Goal: Go to known website: Go to known website

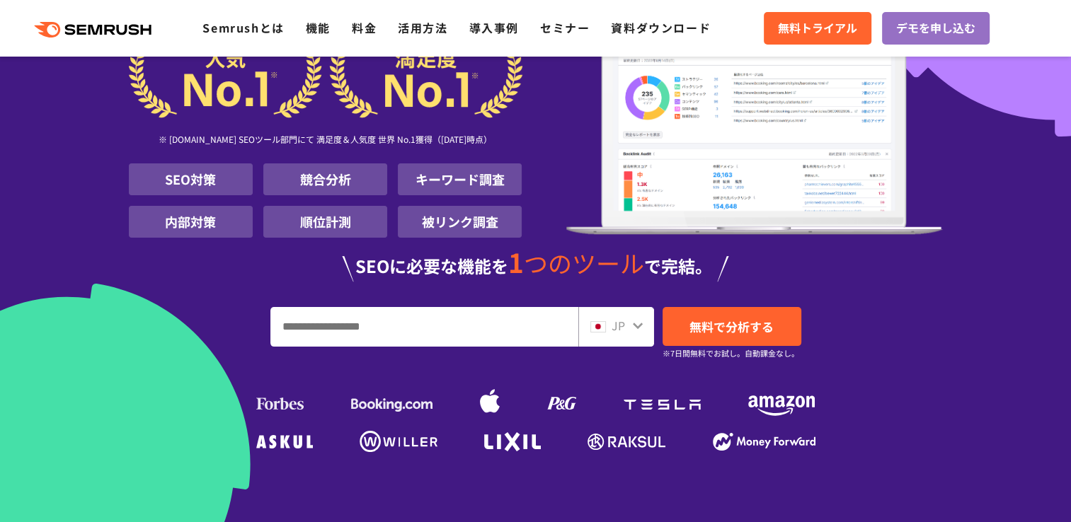
click at [618, 327] on span "JP" at bounding box center [618, 325] width 13 height 17
click at [476, 319] on input "URL、キーワードを入力してください" at bounding box center [424, 327] width 307 height 38
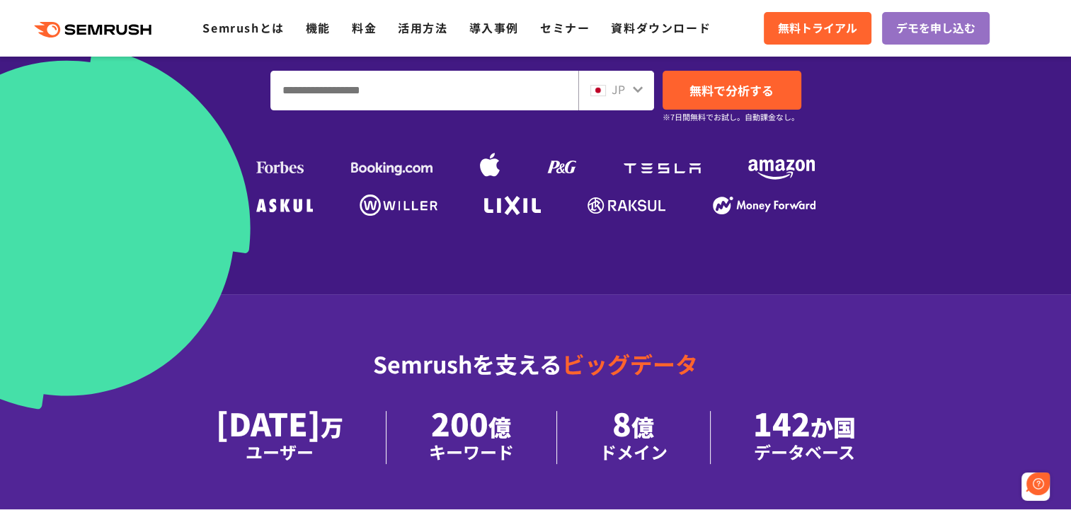
scroll to position [283, 0]
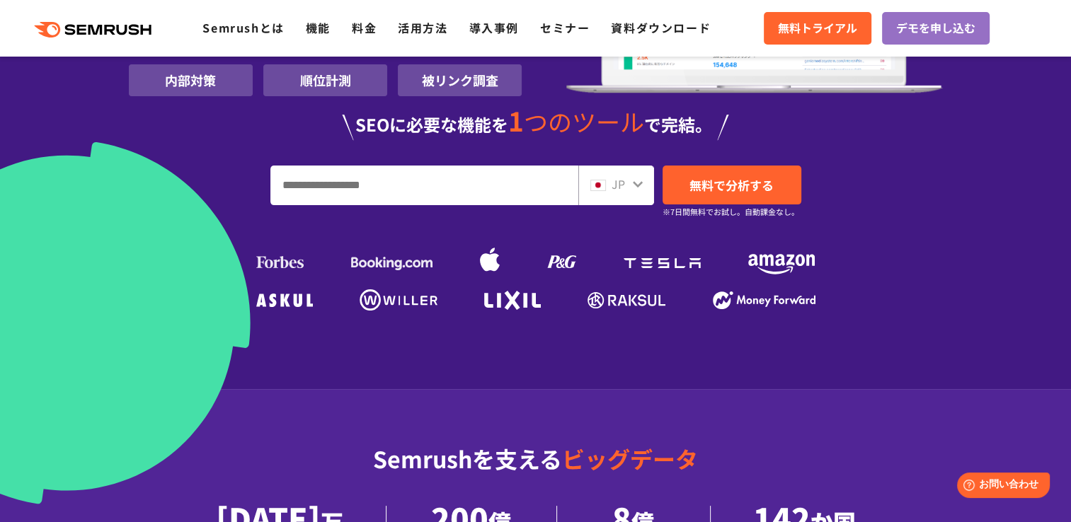
click at [382, 192] on input "URL、キーワードを入力してください" at bounding box center [424, 185] width 307 height 38
click at [604, 176] on span at bounding box center [598, 184] width 16 height 17
click at [634, 186] on icon at bounding box center [637, 184] width 11 height 11
click at [640, 181] on icon at bounding box center [637, 184] width 11 height 11
click at [605, 180] on img at bounding box center [598, 185] width 16 height 11
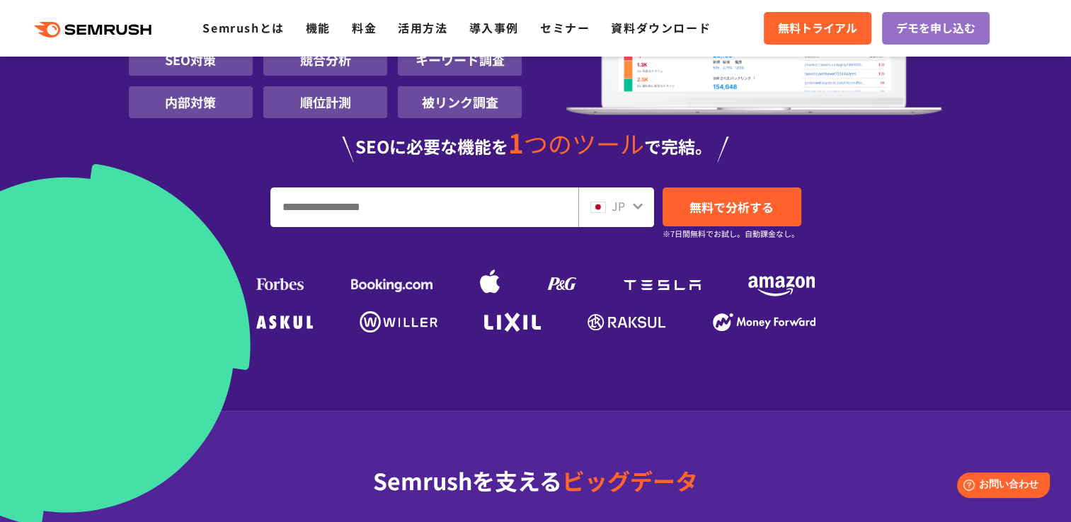
scroll to position [142, 0]
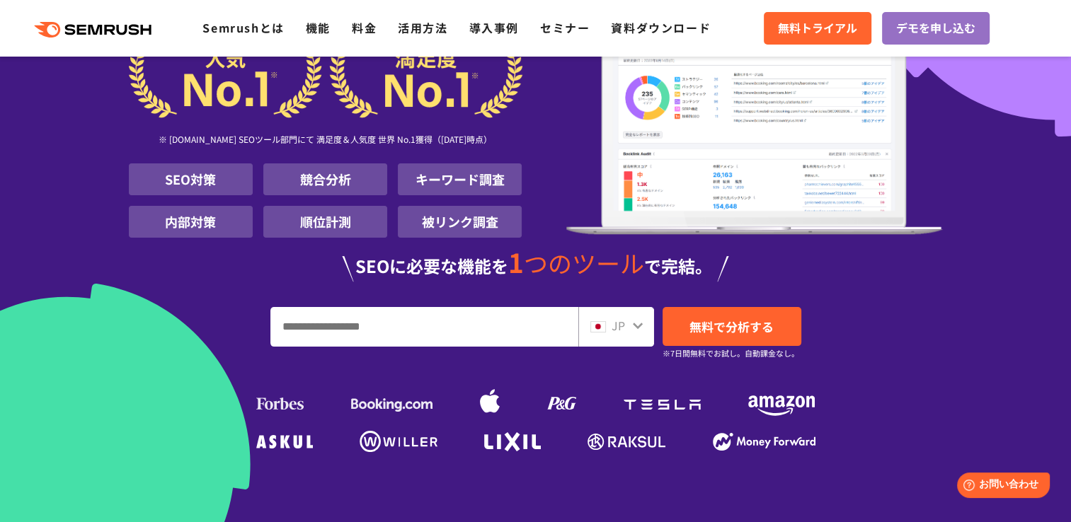
click at [595, 324] on img at bounding box center [598, 326] width 16 height 11
click at [614, 336] on div "JP" at bounding box center [616, 327] width 76 height 40
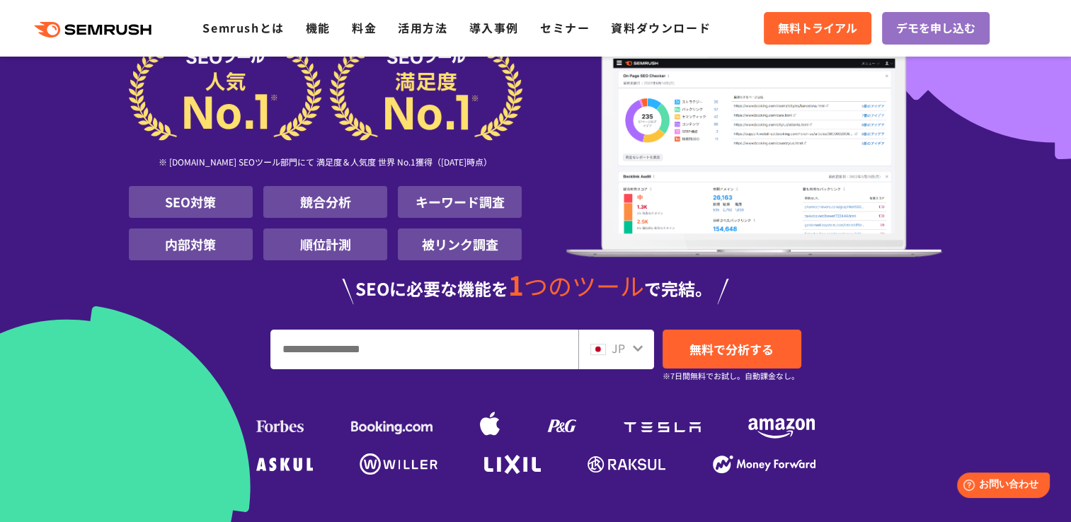
scroll to position [0, 0]
